Goal: Find specific page/section: Find specific page/section

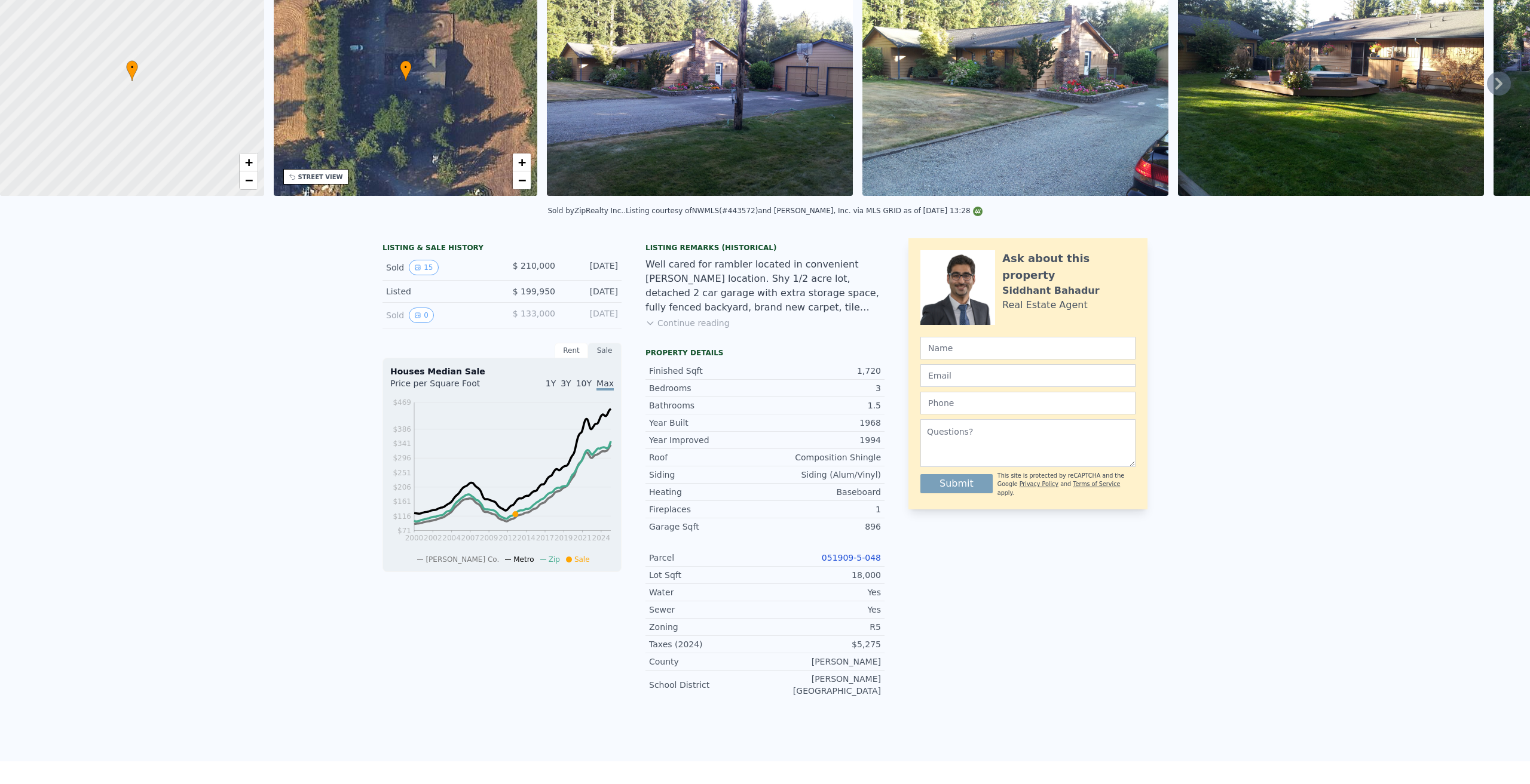
scroll to position [5, 0]
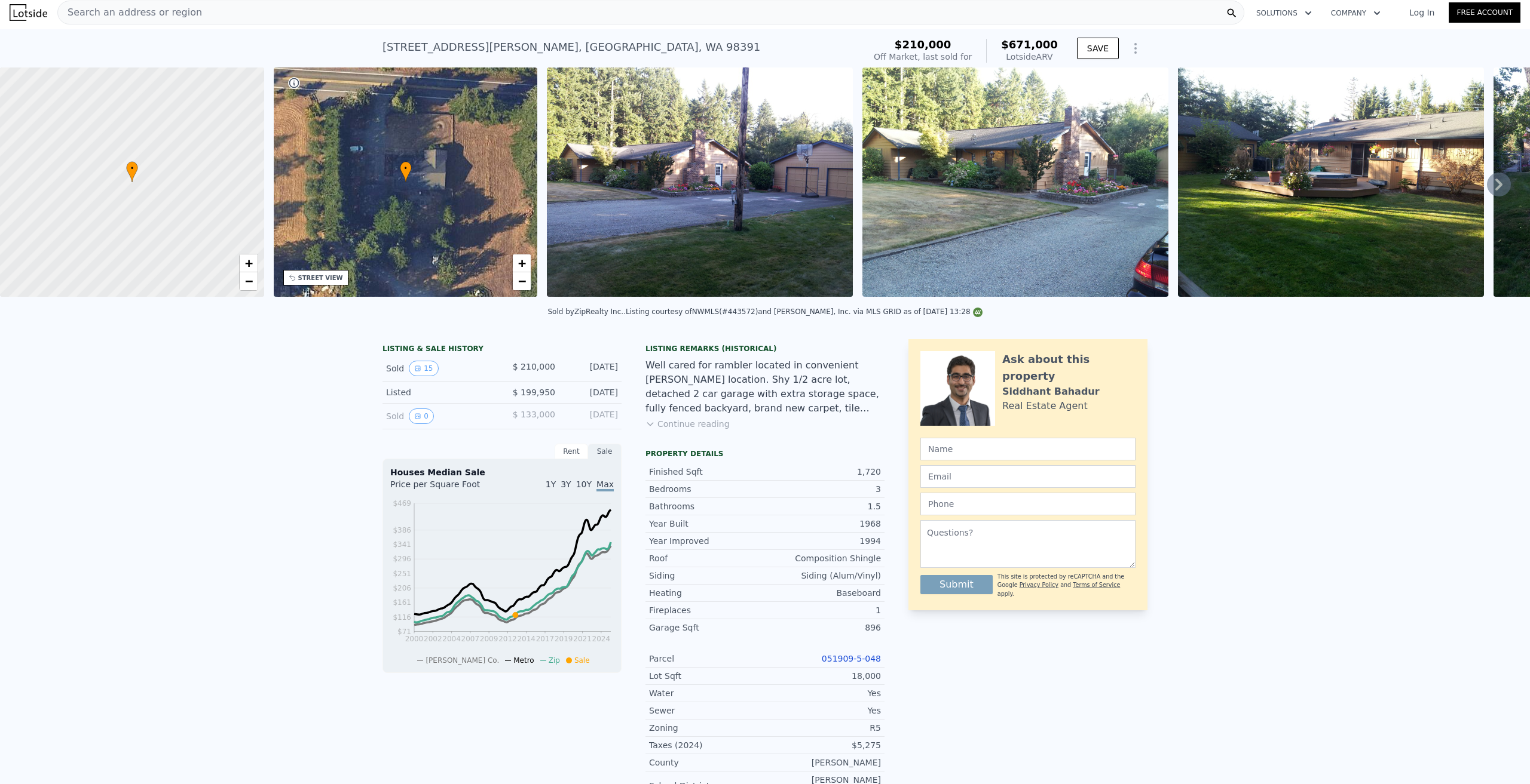
click at [279, 15] on div "Search an address or region" at bounding box center [651, 13] width 1186 height 24
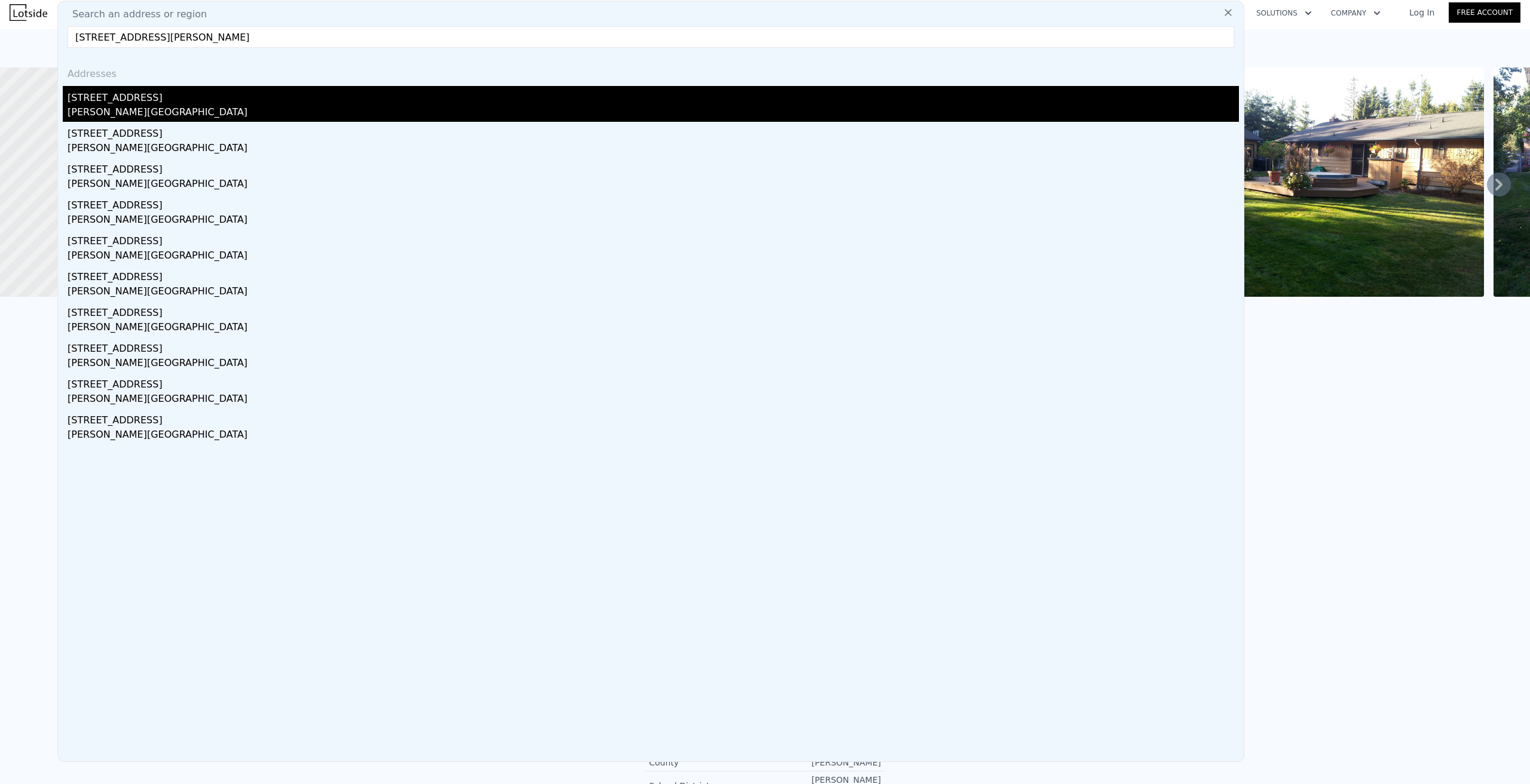
type input "[STREET_ADDRESS][PERSON_NAME]"
click at [109, 108] on div "[PERSON_NAME][GEOGRAPHIC_DATA]" at bounding box center [653, 114] width 1171 height 17
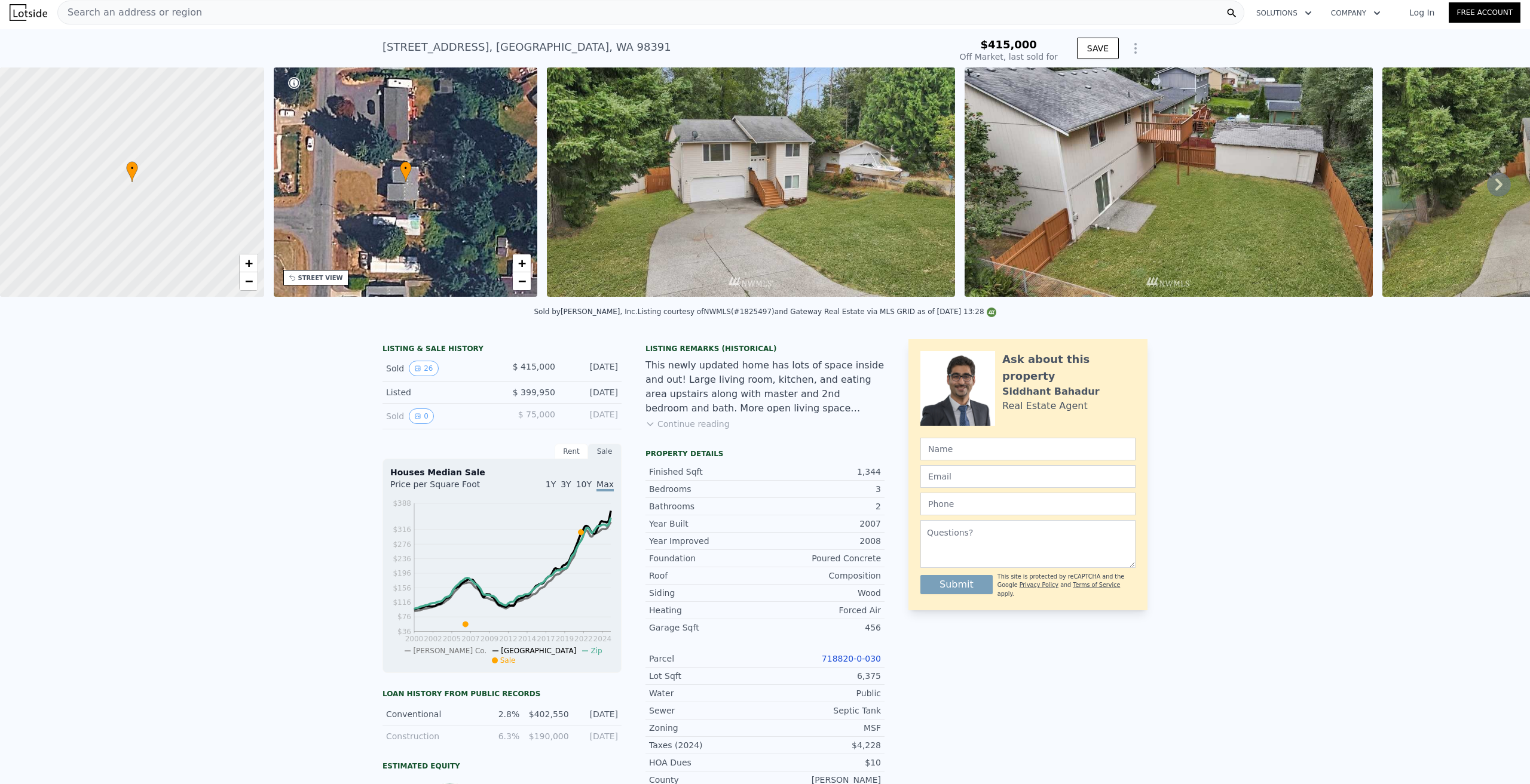
click at [1487, 183] on icon at bounding box center [1498, 185] width 24 height 24
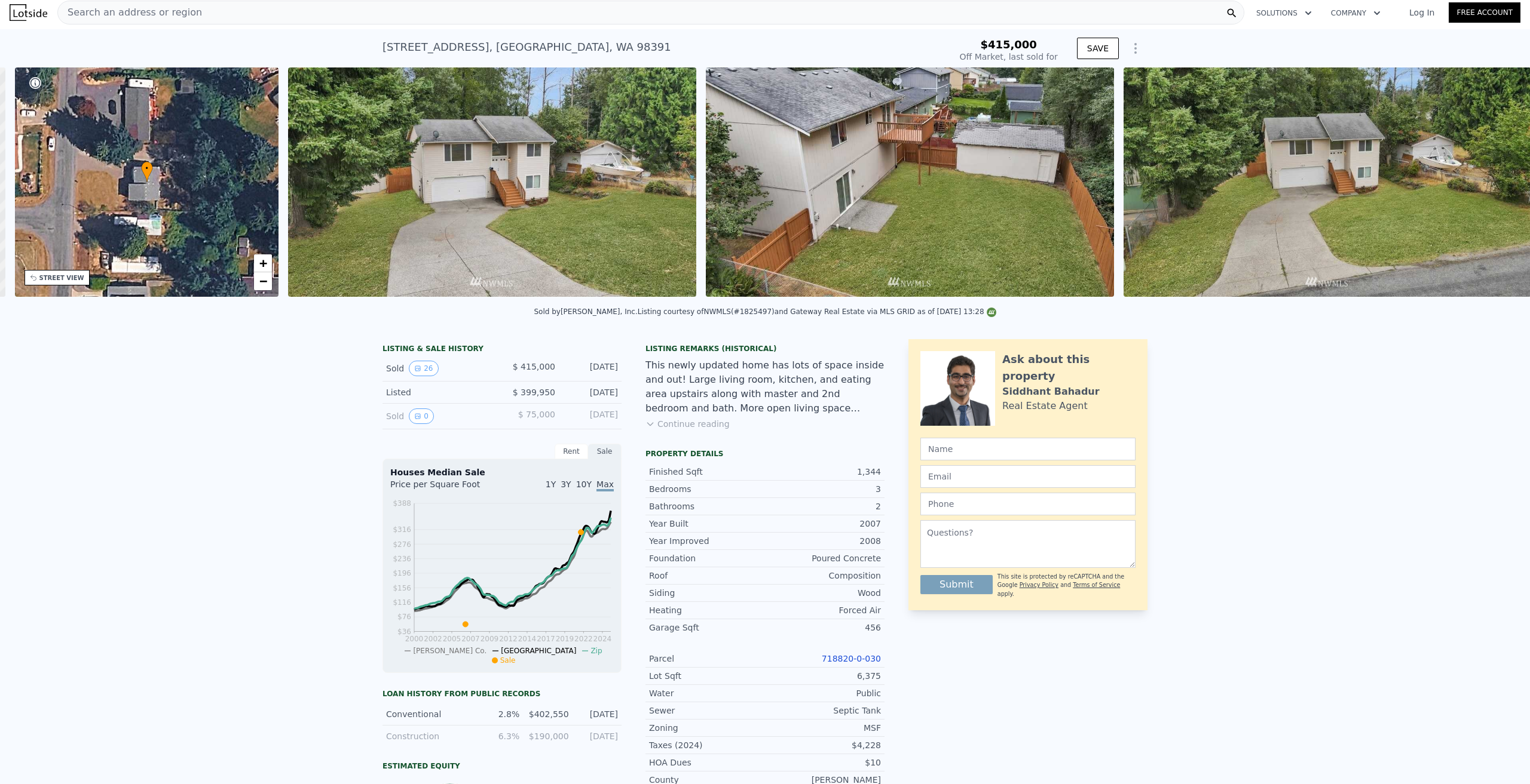
scroll to position [0, 279]
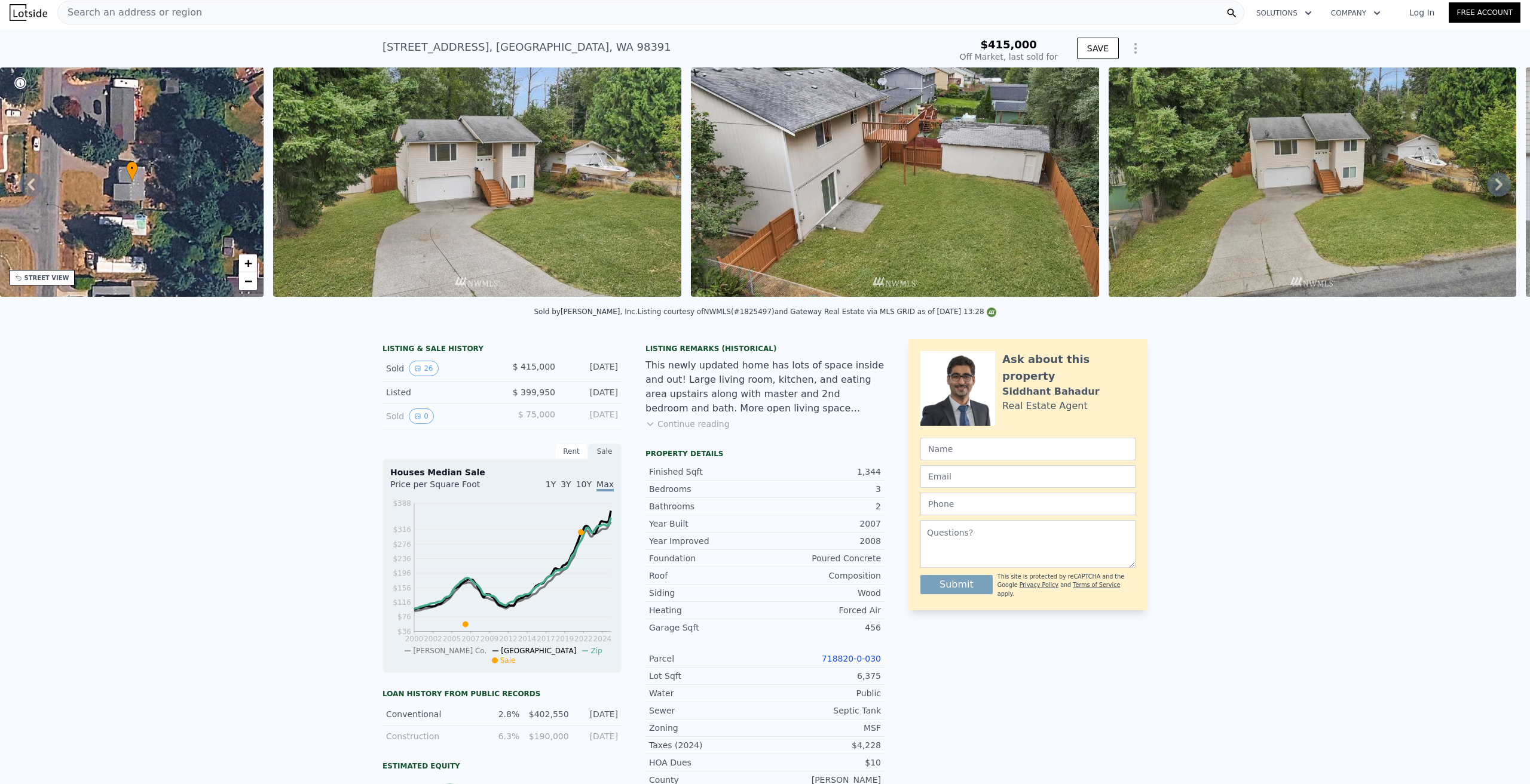
click at [1487, 183] on icon at bounding box center [1498, 185] width 24 height 24
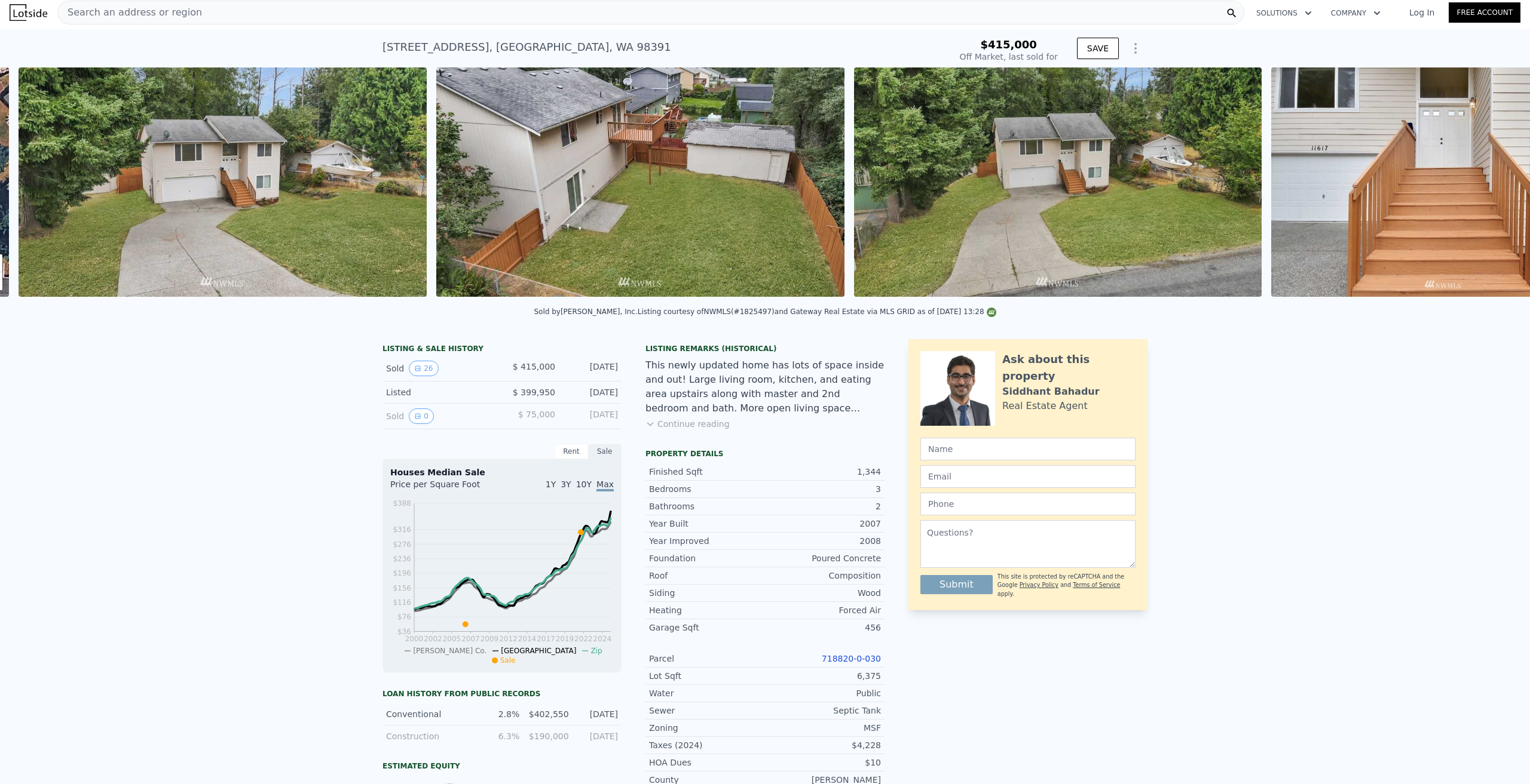
scroll to position [0, 546]
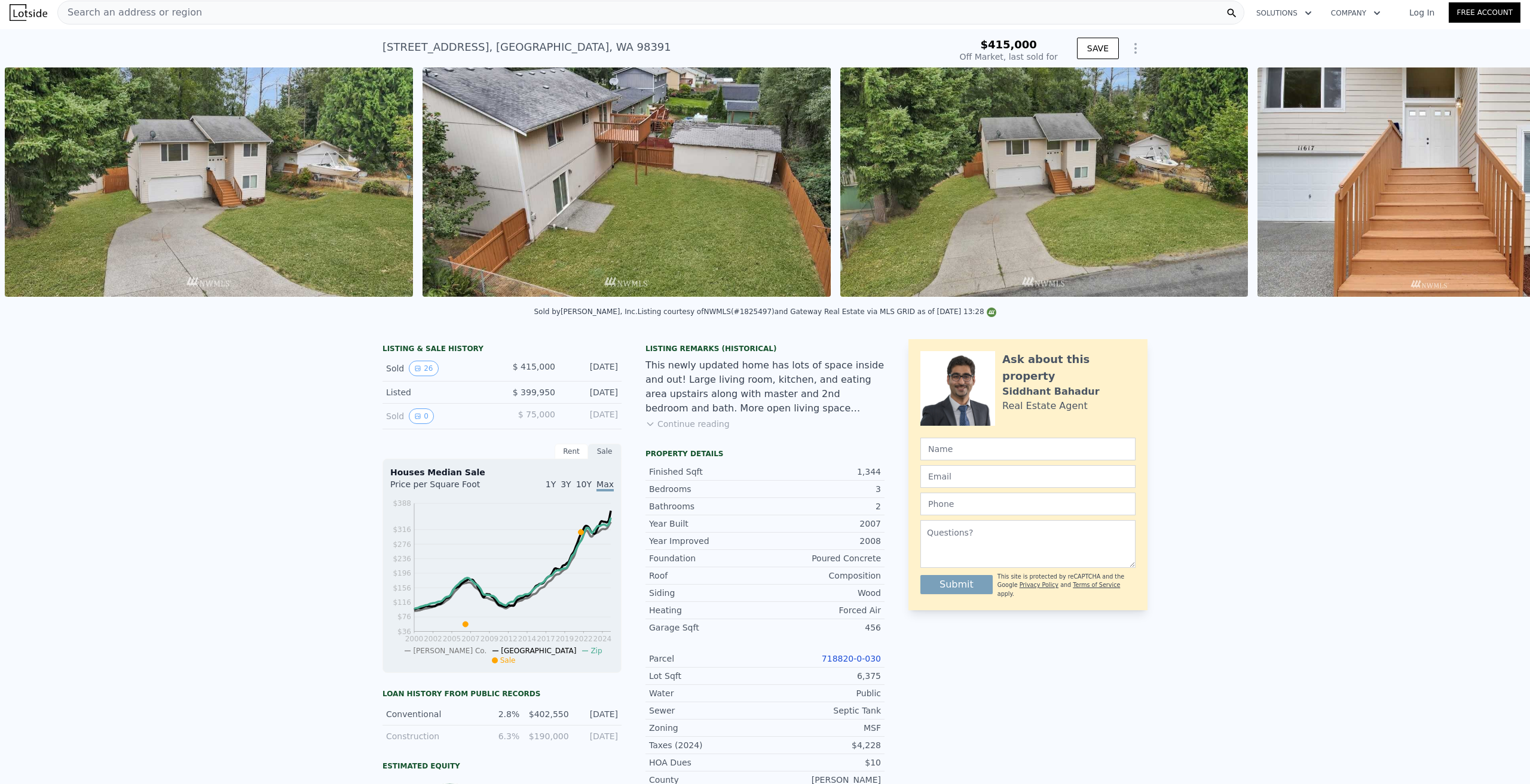
click at [1481, 183] on img at bounding box center [1429, 182] width 344 height 229
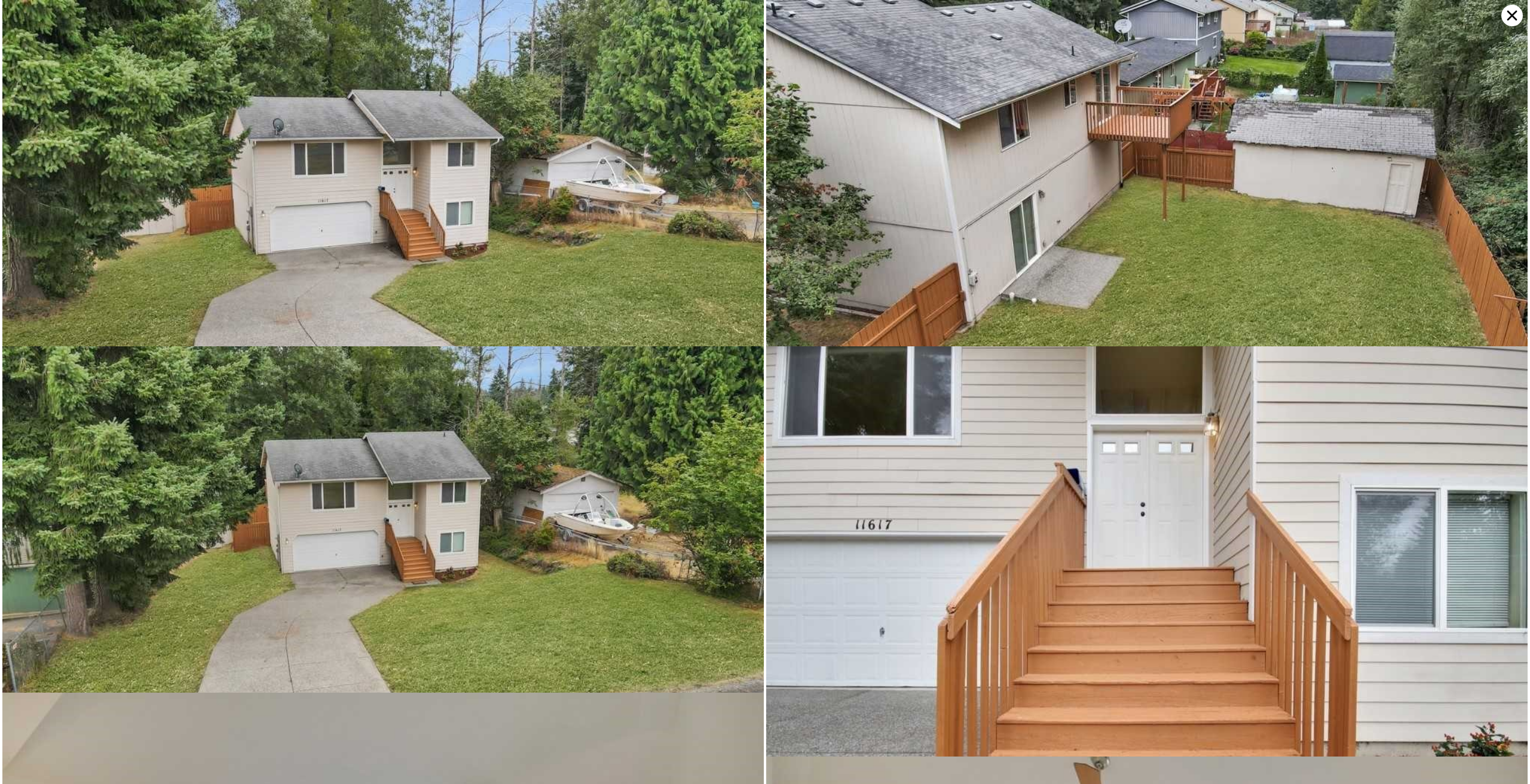
scroll to position [693, 0]
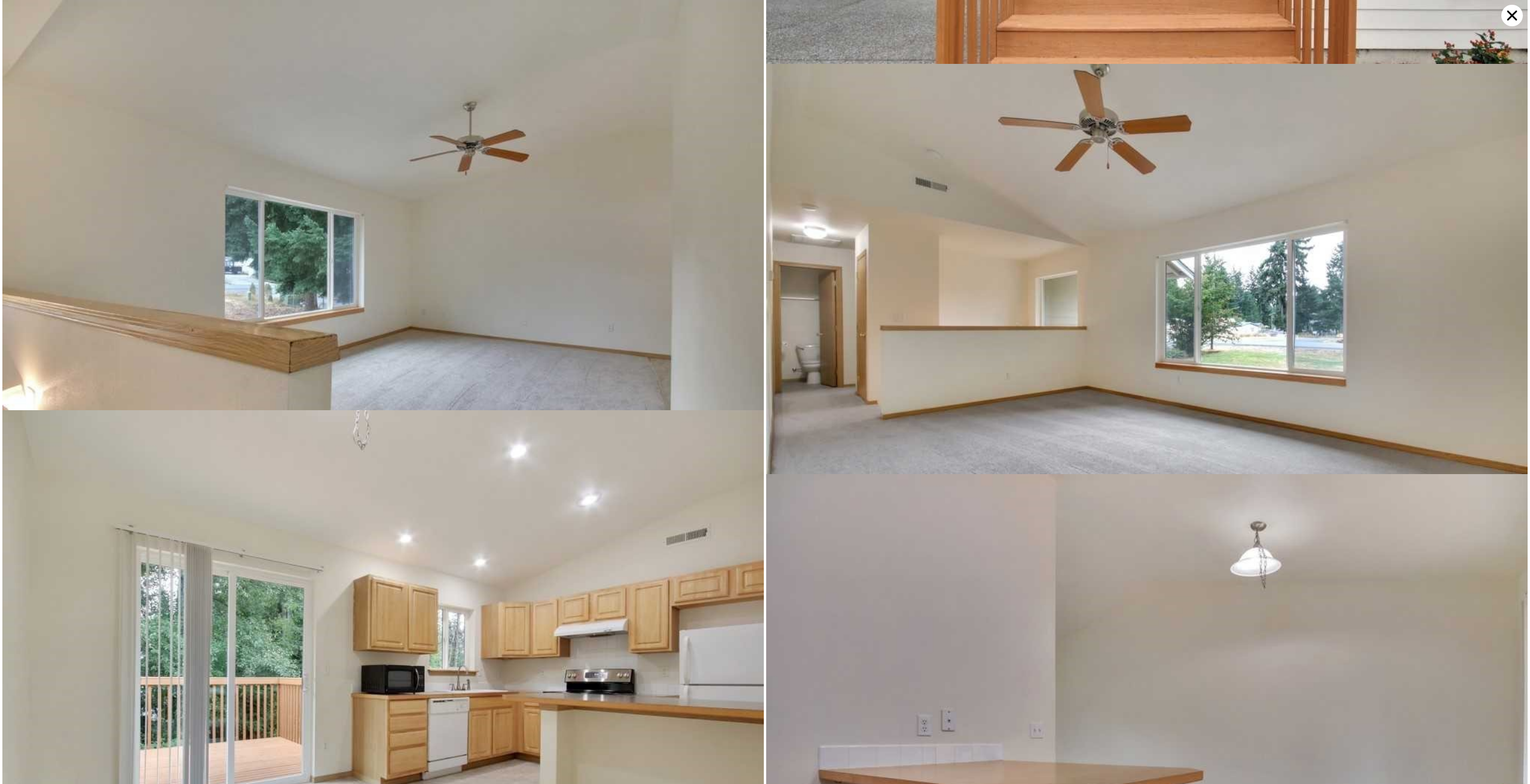
click at [1509, 14] on icon at bounding box center [1511, 15] width 10 height 10
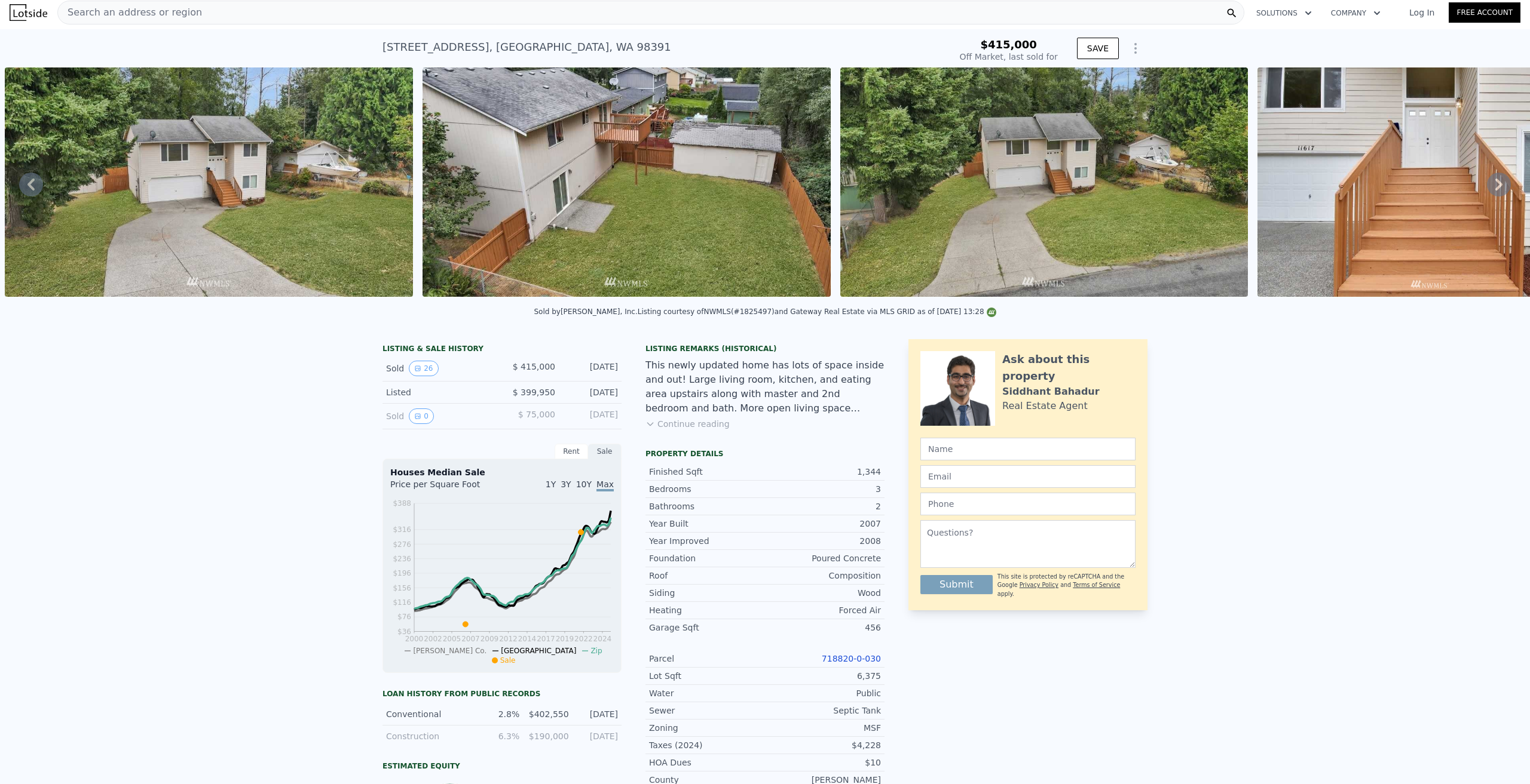
click at [105, 16] on span "Search an address or region" at bounding box center [130, 13] width 144 height 14
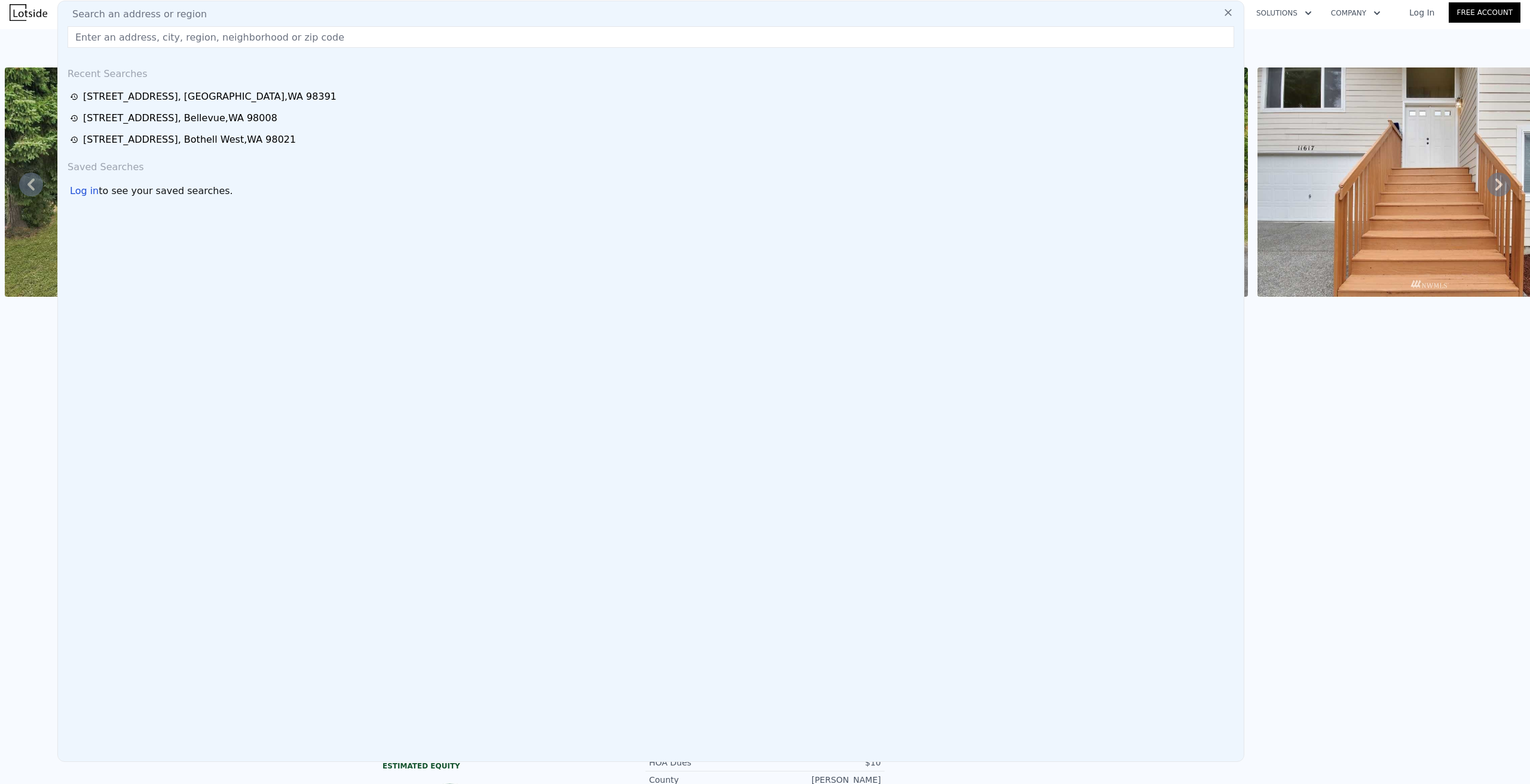
type input "$ 564,000"
type input "$ 83,799"
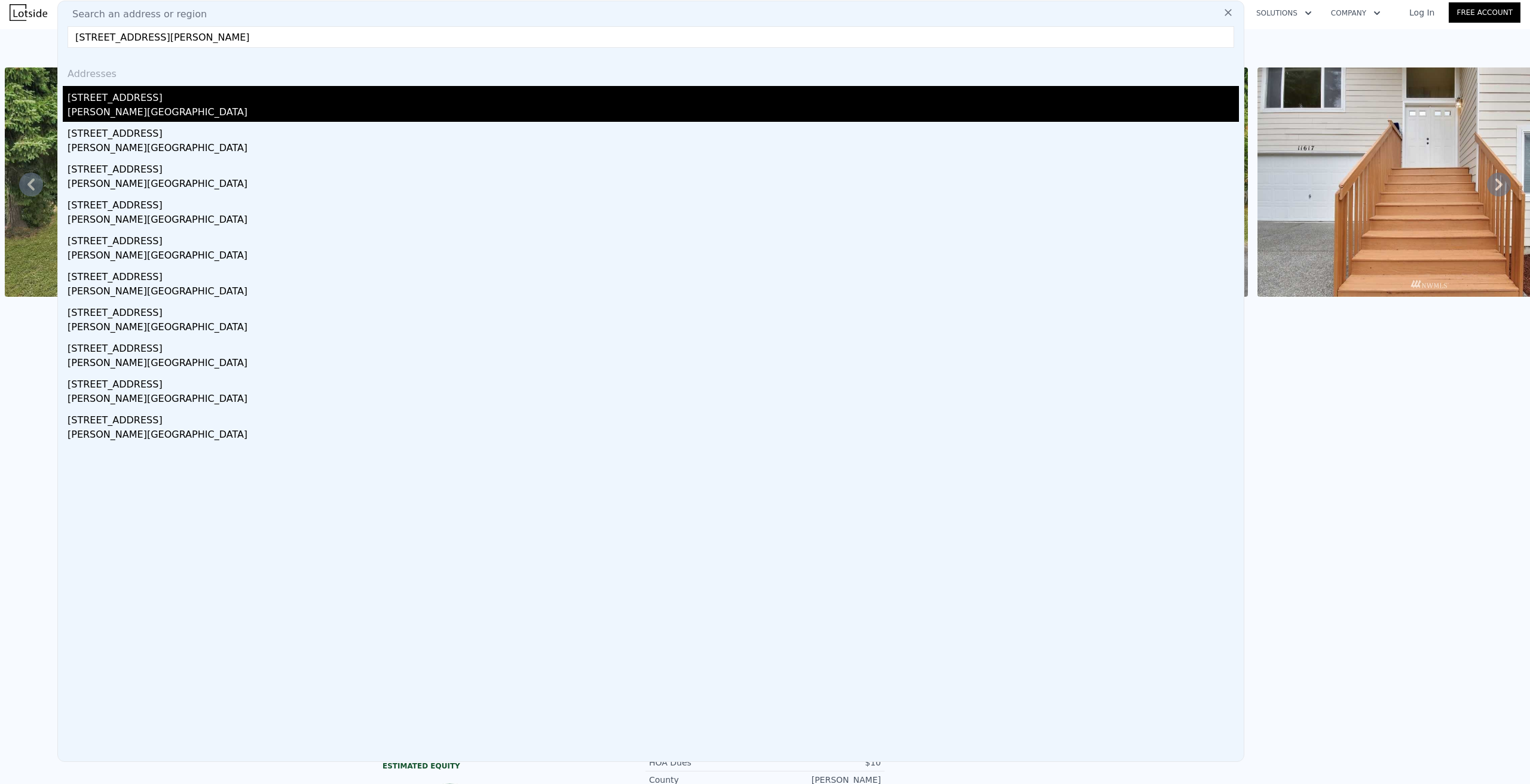
type input "[STREET_ADDRESS][PERSON_NAME]"
click at [106, 105] on div "[PERSON_NAME][GEOGRAPHIC_DATA]" at bounding box center [653, 114] width 1171 height 17
